Goal: Information Seeking & Learning: Learn about a topic

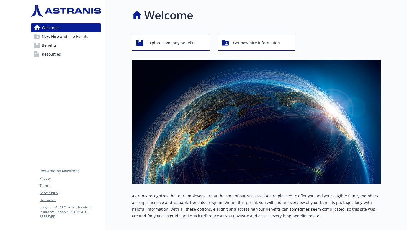
click at [79, 35] on span "New Hire and Life Events" at bounding box center [65, 36] width 47 height 9
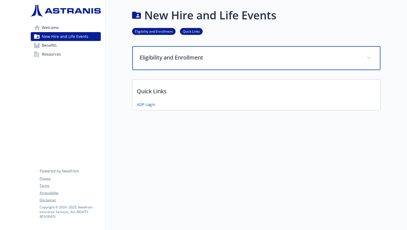
click at [170, 65] on div "Eligibility and Enrollment" at bounding box center [256, 58] width 248 height 24
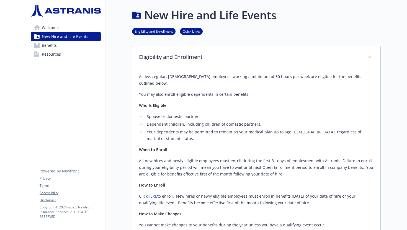
click at [64, 45] on link "Benefits" at bounding box center [66, 45] width 70 height 9
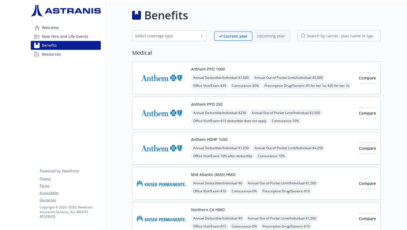
click at [63, 58] on link "Resources" at bounding box center [66, 54] width 70 height 9
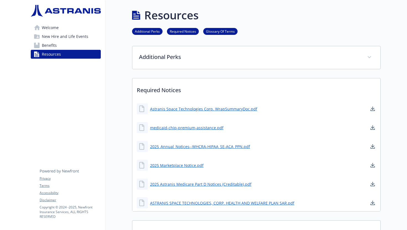
click at [77, 43] on link "Benefits" at bounding box center [66, 45] width 70 height 9
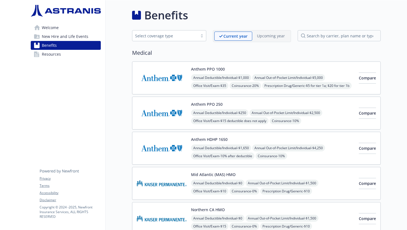
click at [83, 40] on span "New Hire and Life Events" at bounding box center [65, 36] width 47 height 9
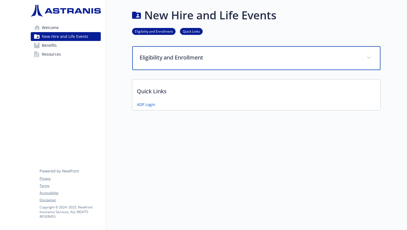
click at [163, 59] on p "Eligibility and Enrollment" at bounding box center [250, 57] width 220 height 8
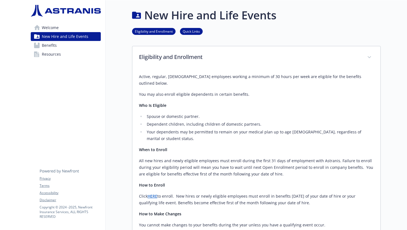
click at [73, 29] on link "Welcome" at bounding box center [66, 27] width 70 height 9
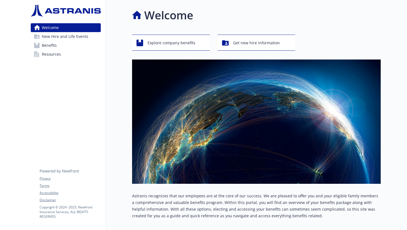
click at [262, 51] on div "Explore company benefits Get new hire information Astranis recognizes that our …" at bounding box center [256, 139] width 249 height 208
click at [261, 46] on span "Get new hire information" at bounding box center [256, 43] width 47 height 11
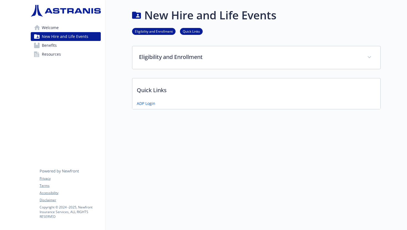
click at [63, 31] on link "Welcome" at bounding box center [66, 27] width 70 height 9
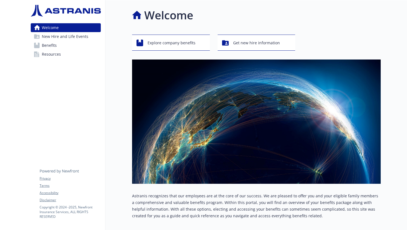
click at [74, 58] on link "Resources" at bounding box center [66, 54] width 70 height 9
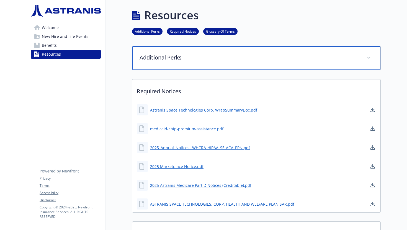
click at [153, 56] on p "Additional Perks" at bounding box center [250, 57] width 220 height 8
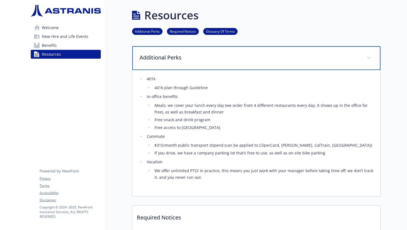
click at [204, 61] on p "Additional Perks" at bounding box center [250, 57] width 220 height 8
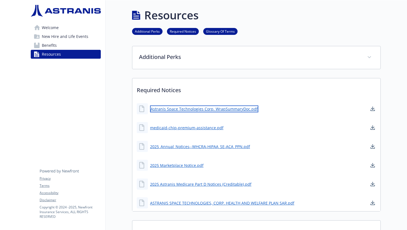
click at [203, 108] on link "Astranis Space Technologies Corp. WrapSummaryDoc.pdf" at bounding box center [204, 108] width 108 height 7
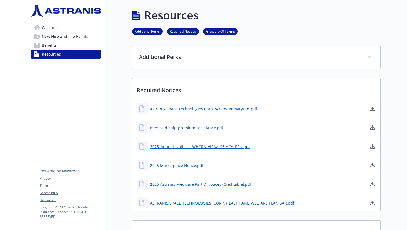
click at [58, 46] on link "Benefits" at bounding box center [66, 45] width 70 height 9
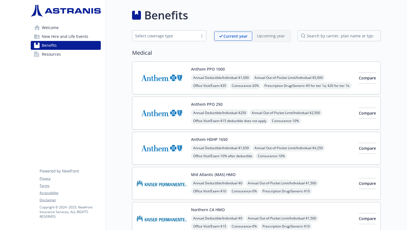
click at [73, 36] on span "New Hire and Life Events" at bounding box center [65, 36] width 47 height 9
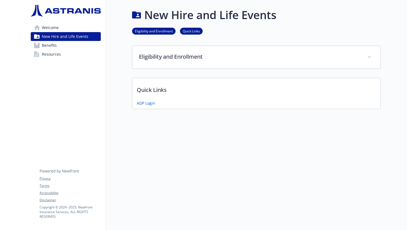
click at [67, 29] on link "Welcome" at bounding box center [66, 27] width 70 height 9
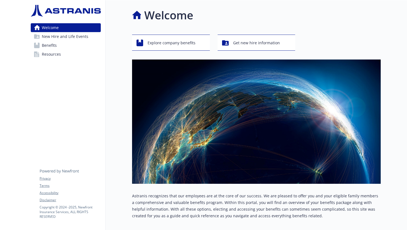
click at [181, 19] on h1 "Welcome" at bounding box center [168, 15] width 49 height 17
click at [215, 19] on div "Welcome" at bounding box center [256, 15] width 249 height 17
